Goal: Register for event/course

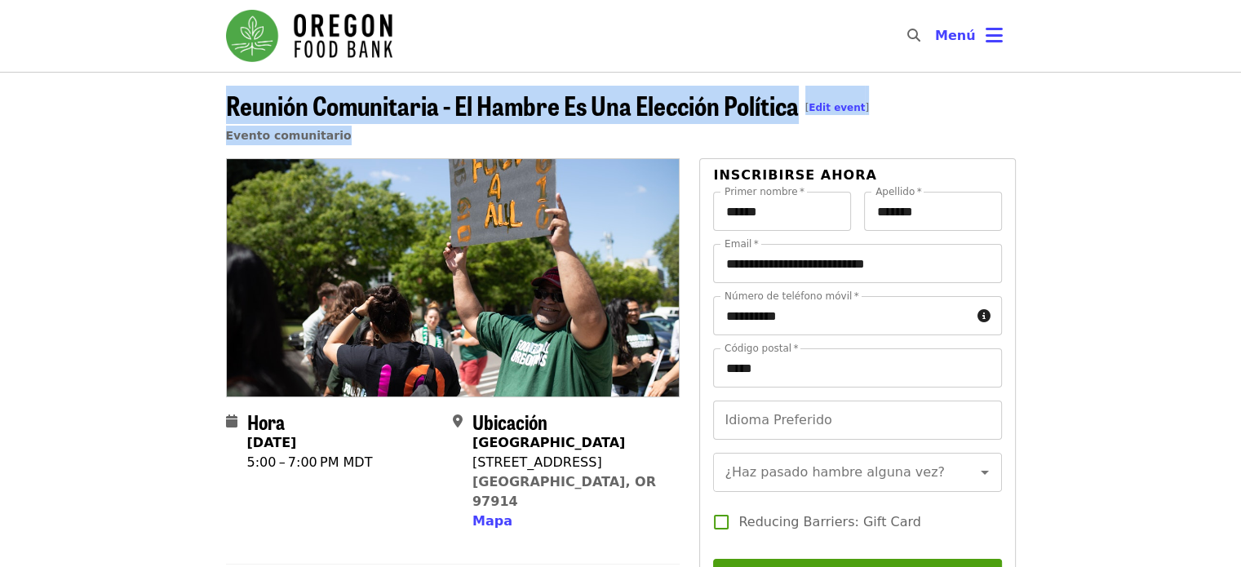
drag, startPoint x: 209, startPoint y: 103, endPoint x: 969, endPoint y: 142, distance: 760.9
click at [969, 142] on header "Reunión Comunitaria - El Hambre Es Una Elección Política [ Edit event ] Evento …" at bounding box center [620, 115] width 1241 height 87
click at [957, 118] on header "Reunión Comunitaria - El Hambre Es Una Elección Política [ Edit event ] Evento …" at bounding box center [621, 122] width 790 height 73
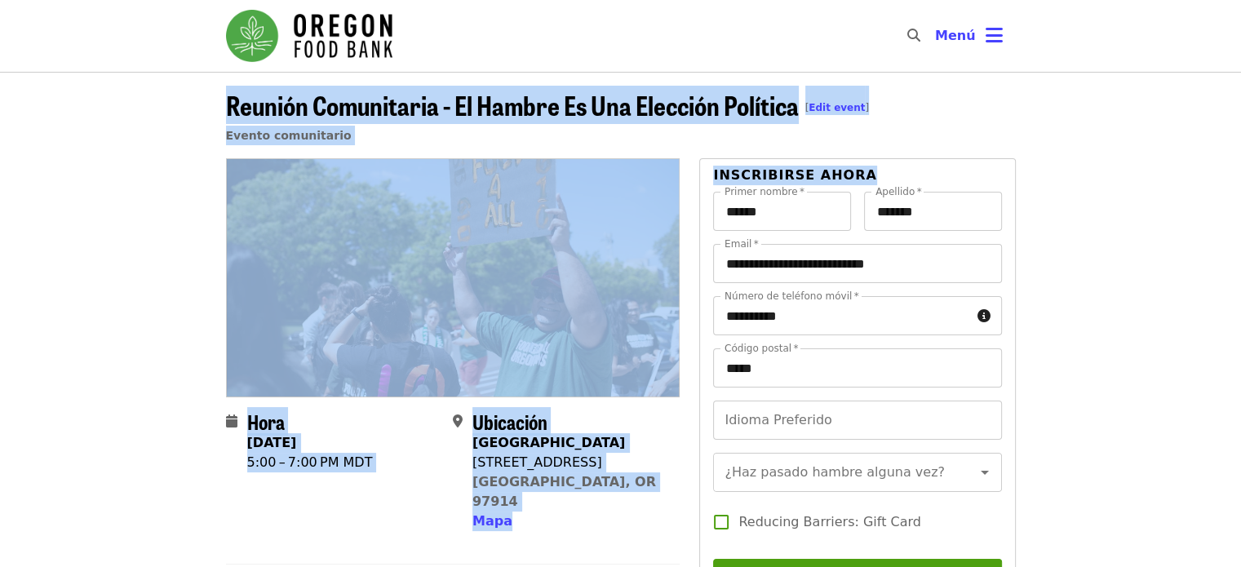
drag, startPoint x: 196, startPoint y: 101, endPoint x: 695, endPoint y: 189, distance: 507.1
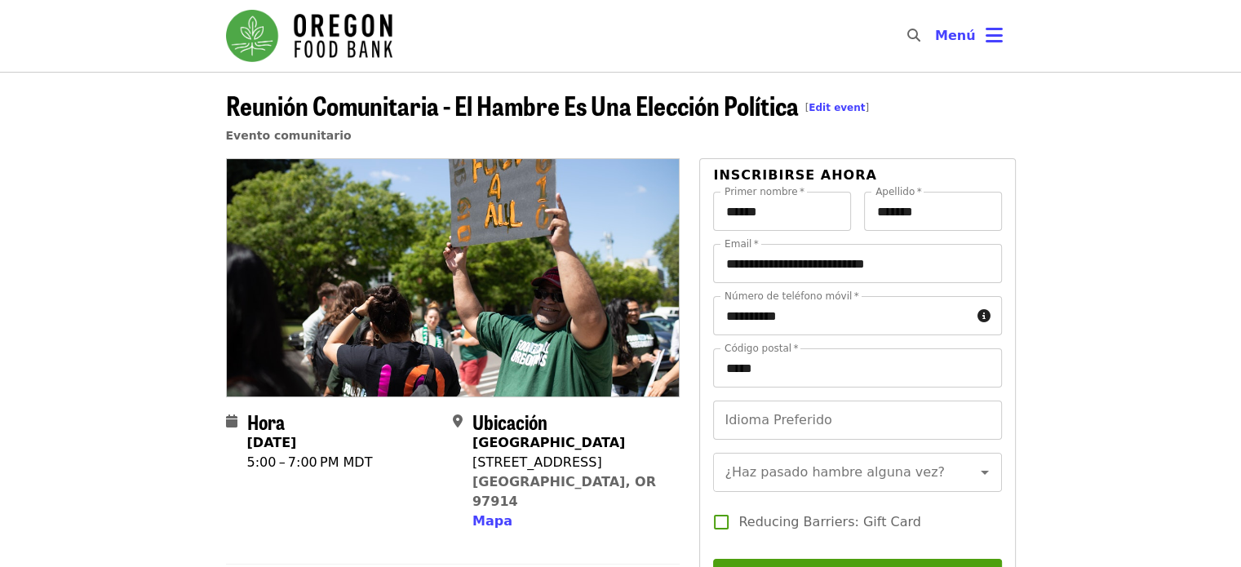
click at [153, 120] on header "Reunión Comunitaria - El Hambre Es Una Elección Política [ Edit event ] Evento …" at bounding box center [620, 115] width 1241 height 87
click at [167, 140] on header "Reunión Comunitaria - El Hambre Es Una Elección Política [ Edit event ] Evento …" at bounding box center [620, 115] width 1241 height 87
click at [167, 137] on header "Reunión Comunitaria - El Hambre Es Una Elección Política [ Edit event ] Evento …" at bounding box center [620, 115] width 1241 height 87
